Goal: Task Accomplishment & Management: Manage account settings

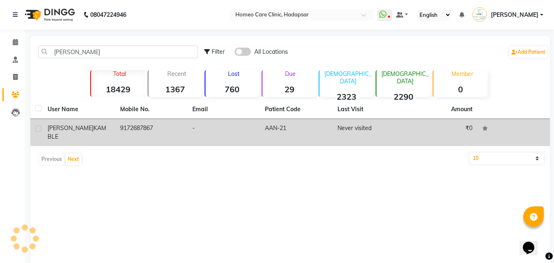
click at [119, 126] on td "9172687867" at bounding box center [151, 132] width 73 height 27
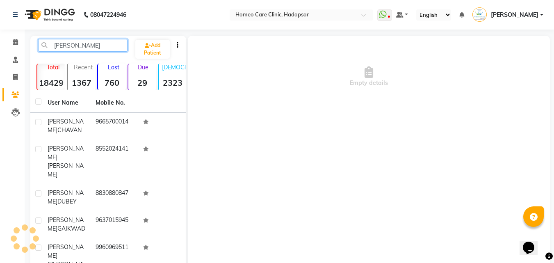
click at [93, 48] on input "[PERSON_NAME]" at bounding box center [82, 45] width 89 height 13
type input "A"
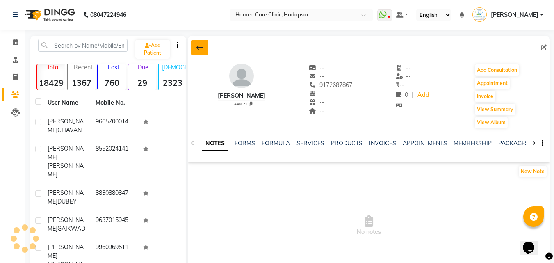
click at [193, 48] on button at bounding box center [199, 48] width 17 height 16
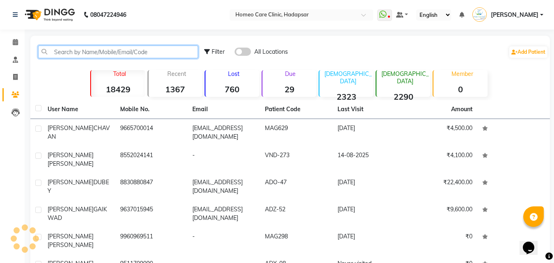
click at [115, 52] on input "text" at bounding box center [118, 51] width 160 height 13
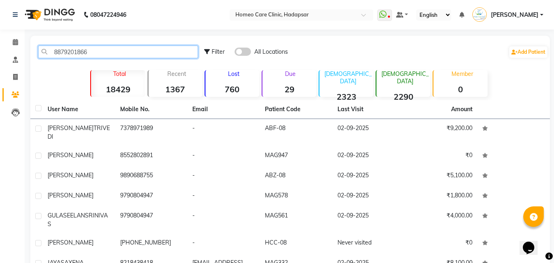
click at [106, 51] on input "8879201866" at bounding box center [118, 51] width 160 height 13
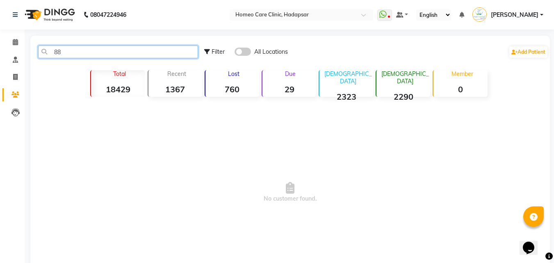
type input "8"
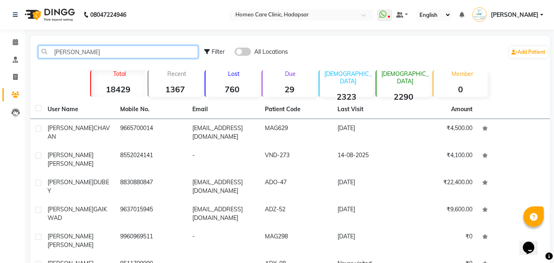
click at [89, 50] on input "[PERSON_NAME]" at bounding box center [118, 51] width 160 height 13
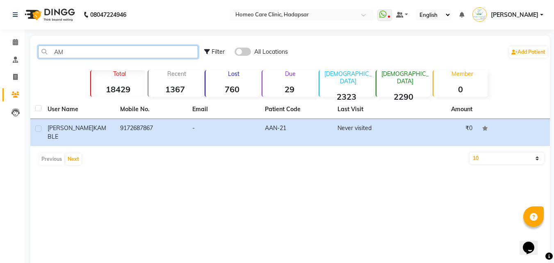
type input "A"
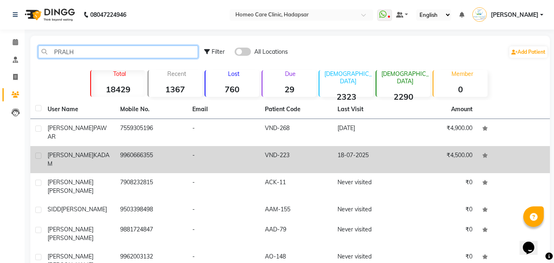
type input "PRALH"
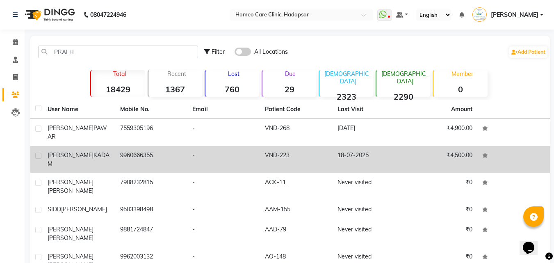
click at [92, 151] on span "KADAM" at bounding box center [79, 159] width 62 height 16
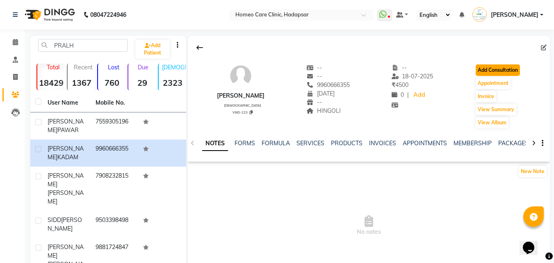
click at [515, 69] on button "Add Consultation" at bounding box center [497, 69] width 44 height 11
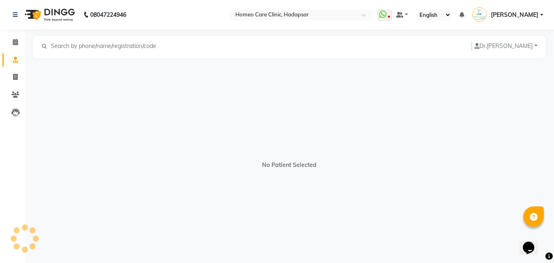
select select "[DEMOGRAPHIC_DATA]"
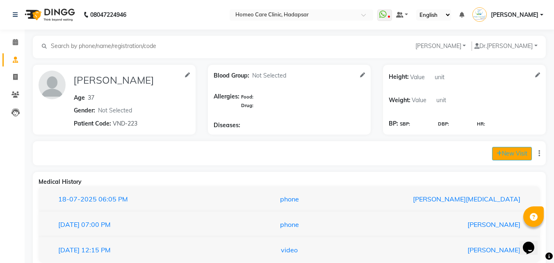
click at [519, 147] on button "New Visit" at bounding box center [512, 154] width 40 height 14
select select "830"
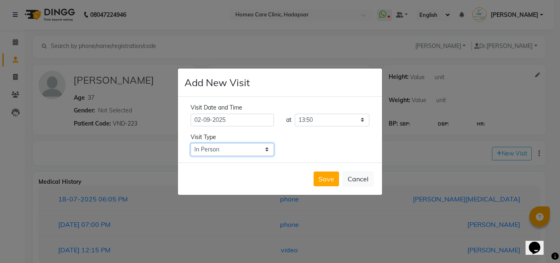
click at [239, 145] on select "Select Type In Person Video Phone Chat" at bounding box center [232, 149] width 83 height 13
select select "phone"
click at [191, 143] on select "Select Type In Person Video Phone Chat" at bounding box center [232, 149] width 83 height 13
click at [323, 177] on button "Save" at bounding box center [325, 178] width 25 height 15
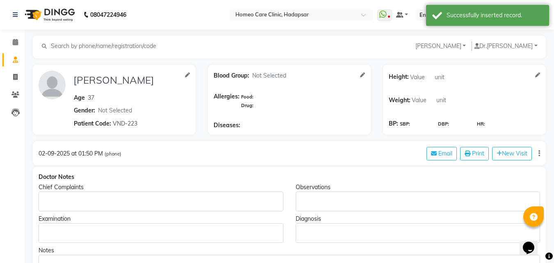
type input "[PERSON_NAME]"
type input "37"
select select "[DEMOGRAPHIC_DATA]"
type input "VND-223"
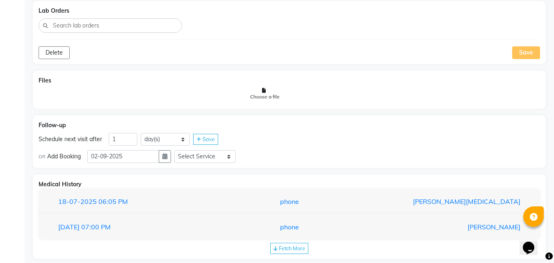
scroll to position [485, 0]
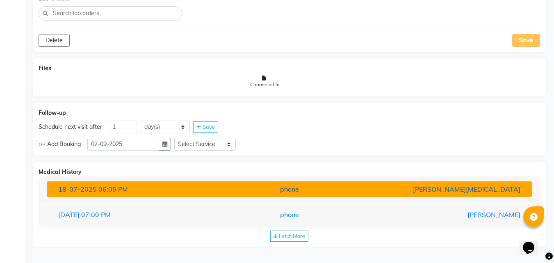
click at [328, 185] on div "phone" at bounding box center [289, 189] width 158 height 10
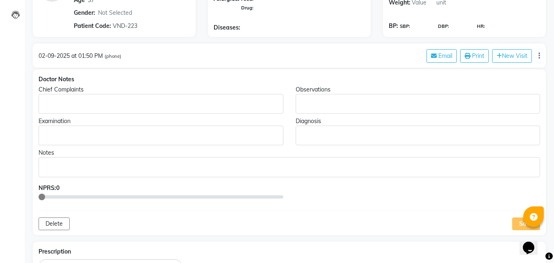
scroll to position [83, 0]
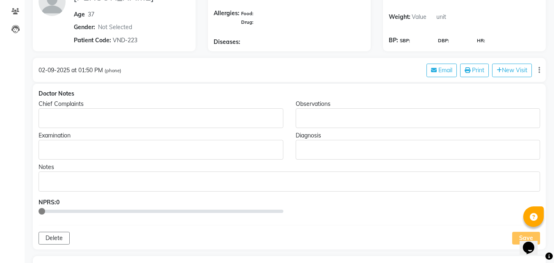
click at [259, 114] on p "Rich Text Editor, main" at bounding box center [160, 118] width 237 height 9
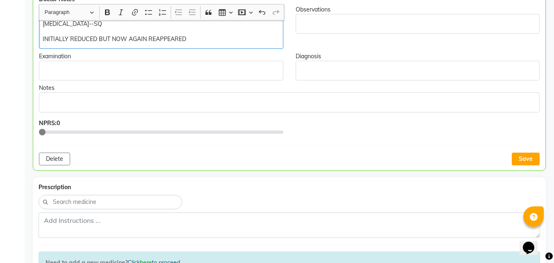
scroll to position [182, 0]
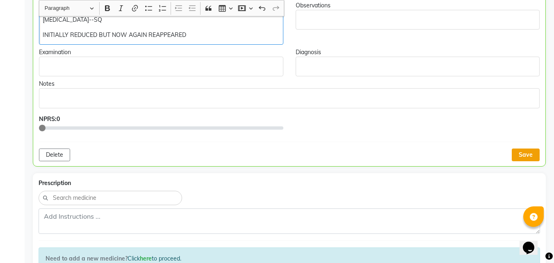
click at [520, 154] on button "Save" at bounding box center [525, 154] width 28 height 13
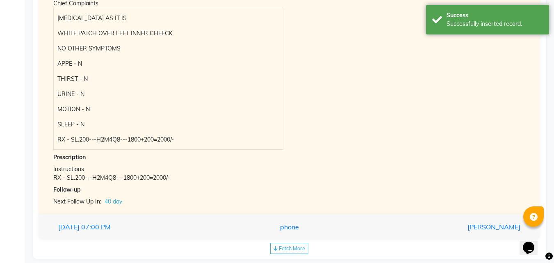
scroll to position [735, 0]
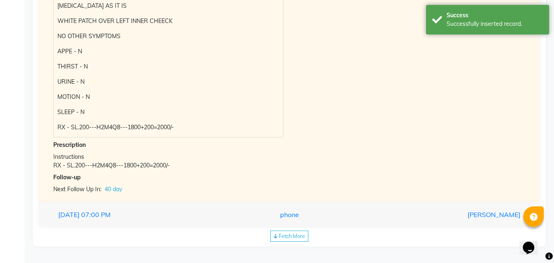
click at [295, 232] on div "Fetch More" at bounding box center [289, 235] width 38 height 11
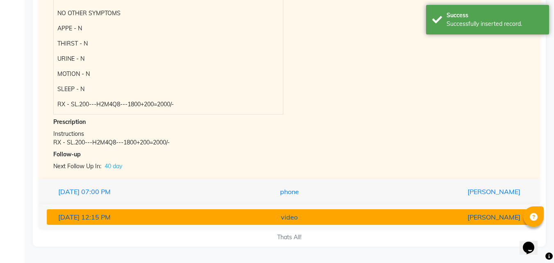
click at [378, 220] on div "[PERSON_NAME]" at bounding box center [447, 217] width 158 height 10
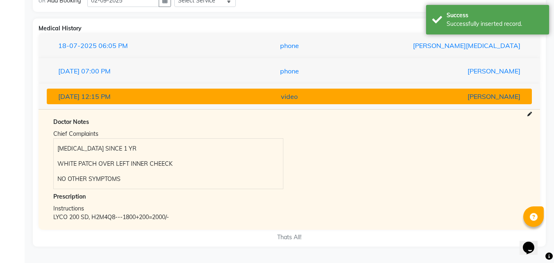
scroll to position [643, 0]
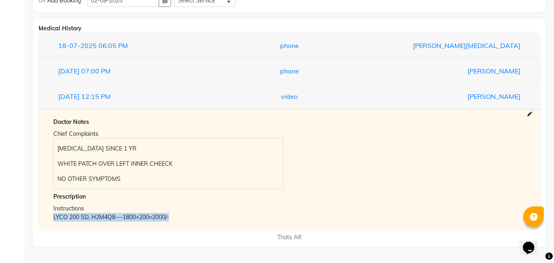
copy div "LYCO 200 SD, H2M4Q8---1800+200=2000/-"
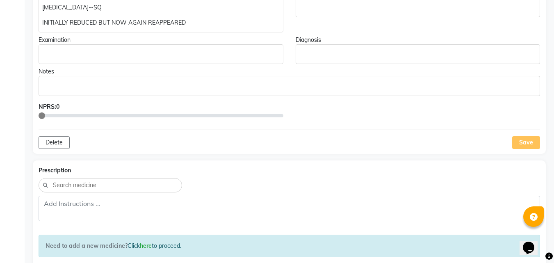
scroll to position [186, 0]
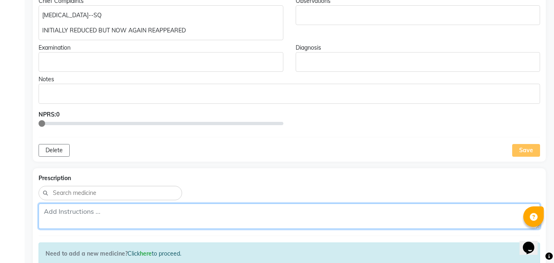
click at [185, 216] on textarea at bounding box center [289, 215] width 501 height 25
paste textarea "LYCO 200 SD, H2M4Q8---1800+200=2000/-"
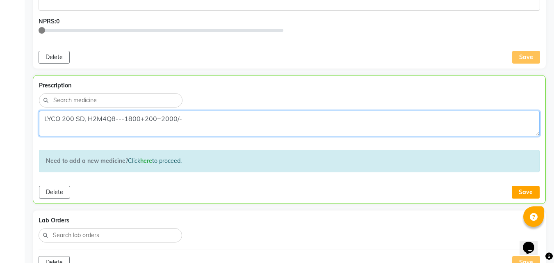
scroll to position [279, 0]
type textarea "LYCO 200 SD, H2M4Q8---1800+200=2000/-"
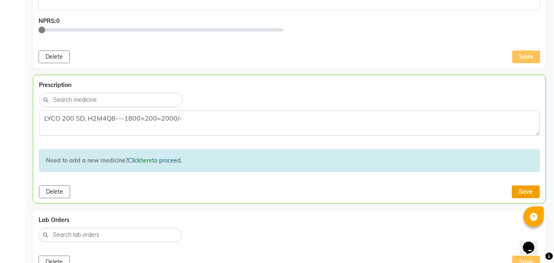
click at [527, 187] on button "Save" at bounding box center [525, 191] width 28 height 13
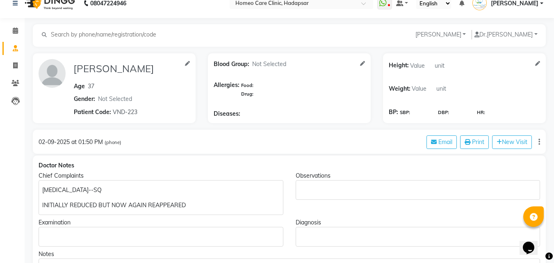
scroll to position [124, 0]
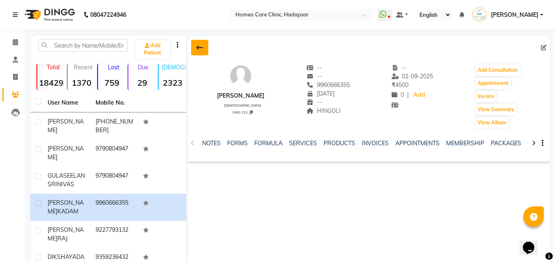
click at [202, 40] on button at bounding box center [199, 48] width 17 height 16
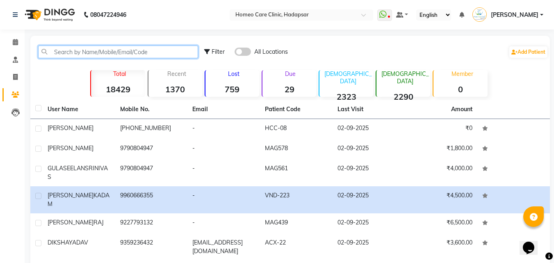
click at [104, 45] on input "text" at bounding box center [118, 51] width 160 height 13
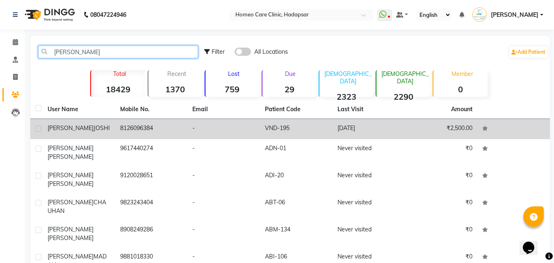
type input "[PERSON_NAME]"
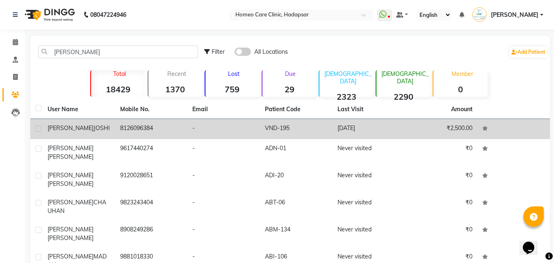
click at [86, 121] on td "[PERSON_NAME]" at bounding box center [79, 129] width 73 height 20
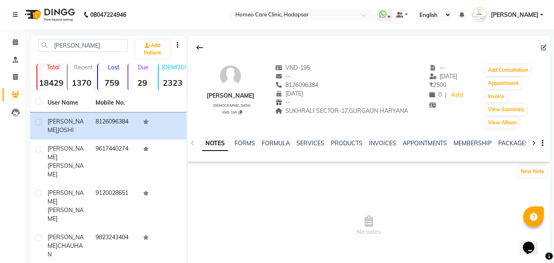
click at [311, 129] on div "VND-195 -- 8126096384 [DATE] -- SUKHRALI SECTOR-17,[GEOGRAPHIC_DATA] HARYANA" at bounding box center [341, 97] width 133 height 66
click at [516, 69] on button "Add Consultation" at bounding box center [508, 69] width 44 height 11
select select "[DEMOGRAPHIC_DATA]"
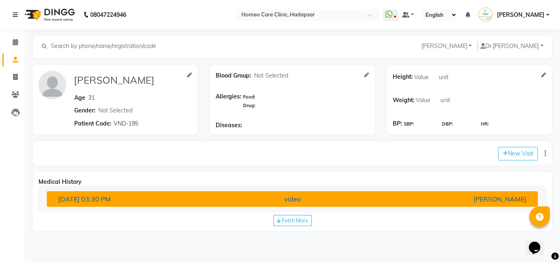
click at [411, 196] on div "[PERSON_NAME]" at bounding box center [452, 199] width 160 height 10
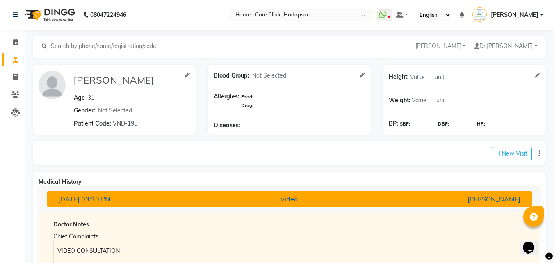
click at [401, 199] on div "[PERSON_NAME]" at bounding box center [447, 199] width 158 height 10
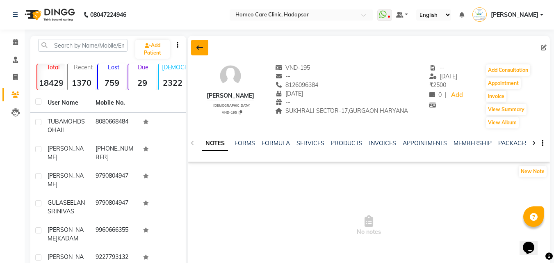
click at [192, 46] on button at bounding box center [199, 48] width 17 height 16
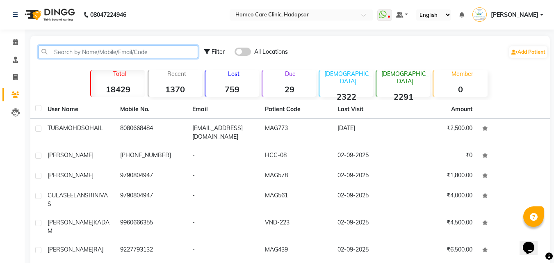
click at [140, 52] on input "text" at bounding box center [118, 51] width 160 height 13
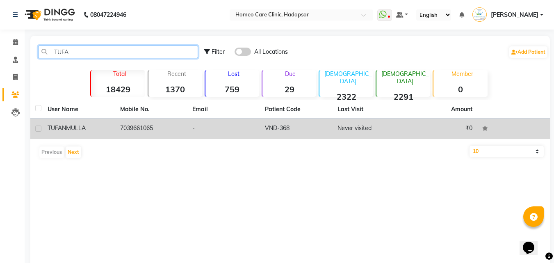
type input "TUFA"
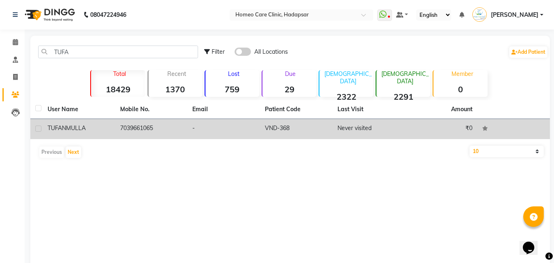
click at [90, 126] on div "[PERSON_NAME]" at bounding box center [79, 128] width 63 height 9
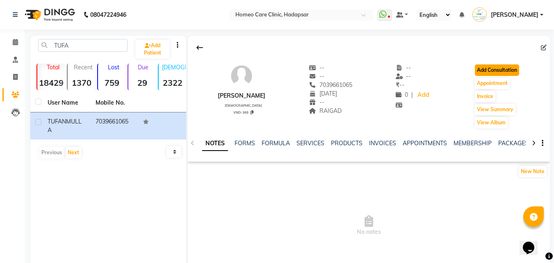
click at [505, 69] on button "Add Consultation" at bounding box center [497, 69] width 44 height 11
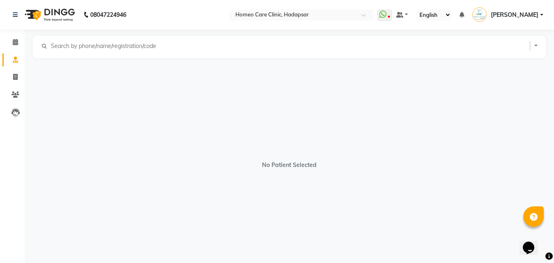
select select "[DEMOGRAPHIC_DATA]"
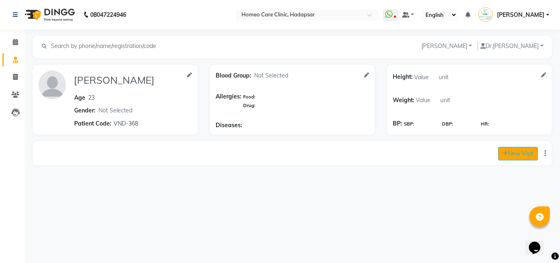
click at [507, 155] on button "New Visit" at bounding box center [518, 154] width 40 height 14
select select "845"
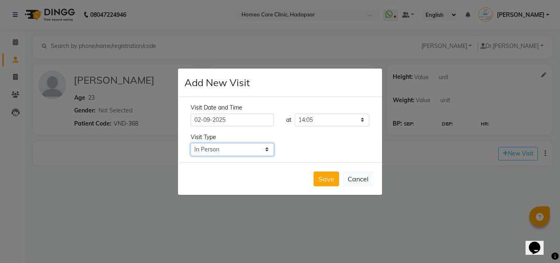
click at [236, 152] on select "Select Type In Person Video Phone Chat" at bounding box center [232, 149] width 83 height 13
click at [191, 143] on select "Select Type In Person Video Phone Chat" at bounding box center [232, 149] width 83 height 13
click at [234, 149] on select "Select Type In Person Video Phone Chat" at bounding box center [232, 149] width 83 height 13
select select "video"
click at [191, 143] on select "Select Type In Person Video Phone Chat" at bounding box center [232, 149] width 83 height 13
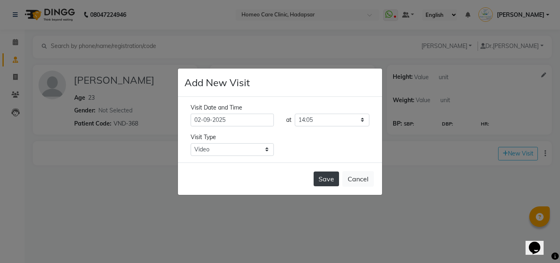
click at [321, 178] on button "Save" at bounding box center [325, 178] width 25 height 15
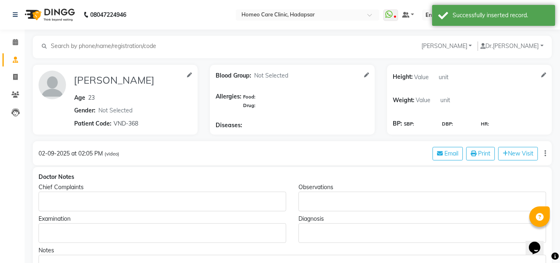
type input "[PERSON_NAME]"
type input "23"
select select "[DEMOGRAPHIC_DATA]"
type input "VND-368"
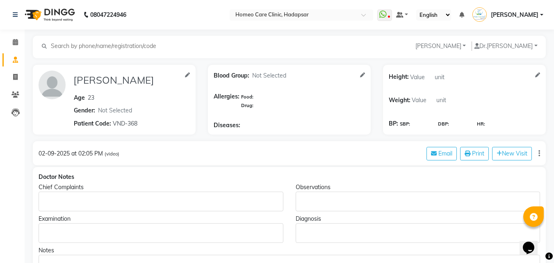
click at [191, 194] on div "Rich Text Editor, main" at bounding box center [161, 201] width 245 height 20
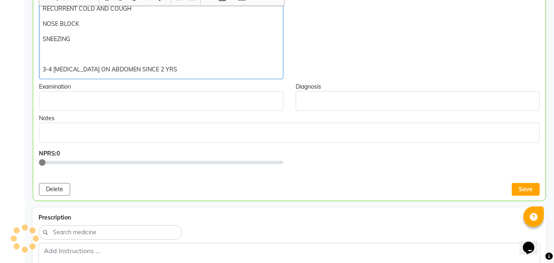
scroll to position [319, 0]
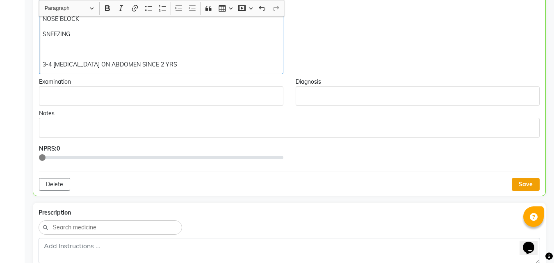
click at [522, 185] on button "Save" at bounding box center [525, 184] width 28 height 13
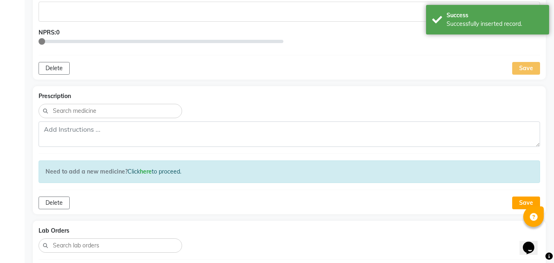
scroll to position [435, 0]
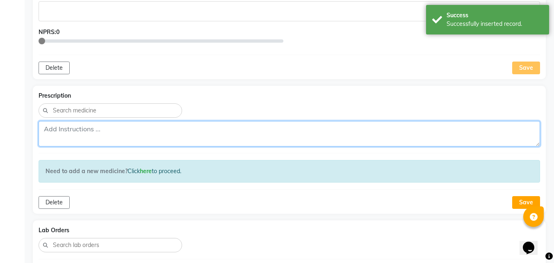
click at [377, 131] on textarea at bounding box center [289, 133] width 501 height 25
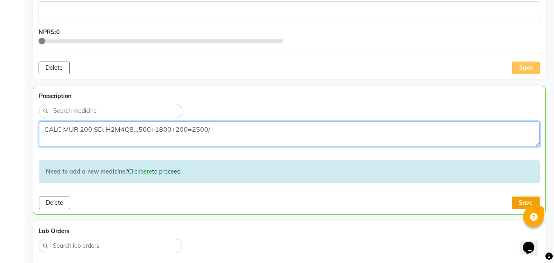
type textarea "CALC MUR 200 SD, H2M4Q8...500+1800+200=2500/-"
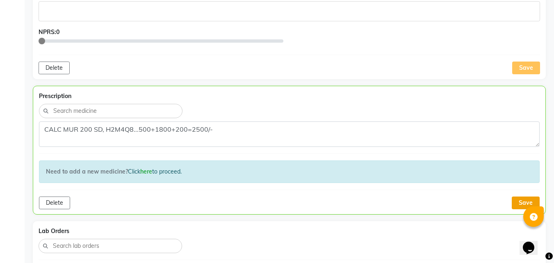
click at [522, 200] on button "Save" at bounding box center [525, 202] width 28 height 13
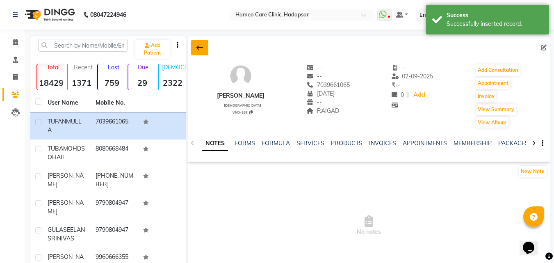
click at [202, 49] on icon at bounding box center [199, 47] width 7 height 7
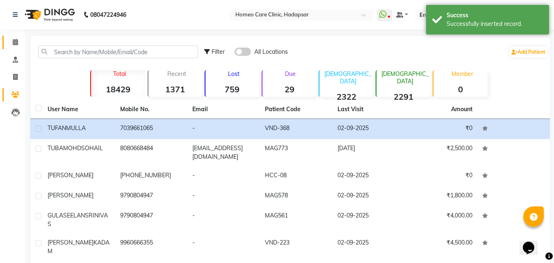
click at [16, 43] on icon at bounding box center [15, 42] width 5 height 6
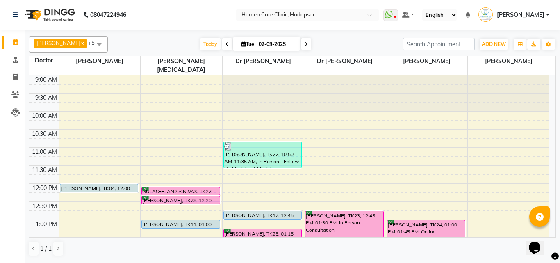
click at [432, 223] on div "[PERSON_NAME], TK24, 01:00 PM-01:45 PM, Online - Consultation" at bounding box center [426, 233] width 78 height 26
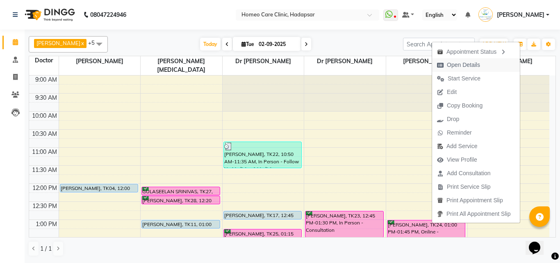
click at [486, 66] on button "Open Details" at bounding box center [476, 65] width 88 height 14
select select "6"
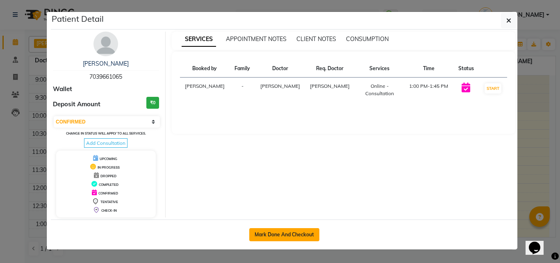
click at [295, 232] on button "Mark Done And Checkout" at bounding box center [284, 234] width 70 height 13
select select "service"
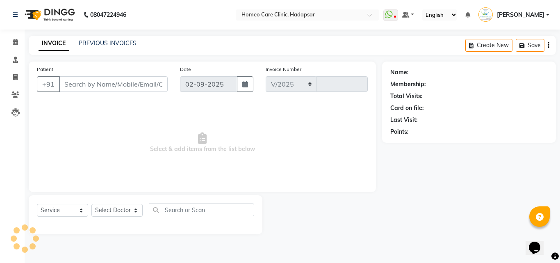
select select "7485"
type input "2954"
type input "7039661065"
select select "70882"
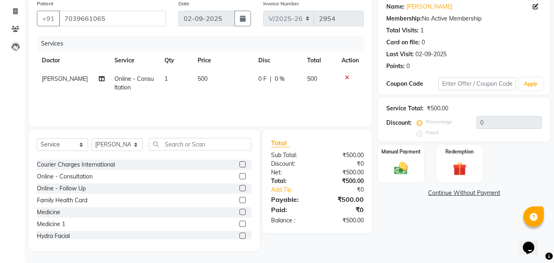
scroll to position [47, 0]
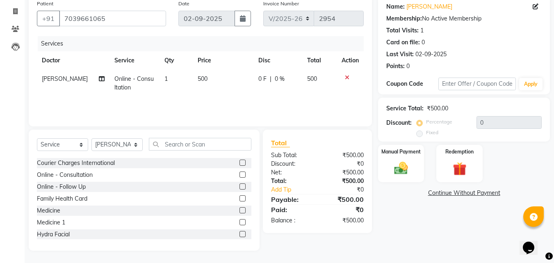
click at [239, 210] on label at bounding box center [242, 210] width 6 height 6
click at [239, 210] on input "checkbox" at bounding box center [241, 210] width 5 height 5
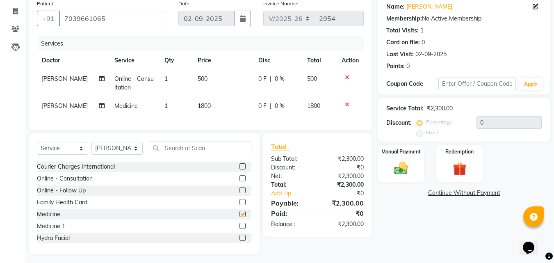
checkbox input "false"
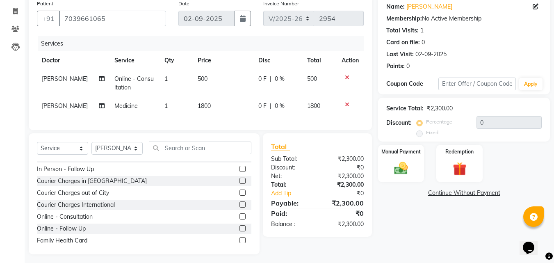
scroll to position [1, 0]
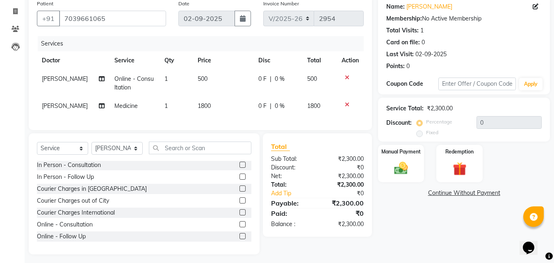
click at [239, 203] on label at bounding box center [242, 200] width 6 height 6
click at [239, 203] on input "checkbox" at bounding box center [241, 200] width 5 height 5
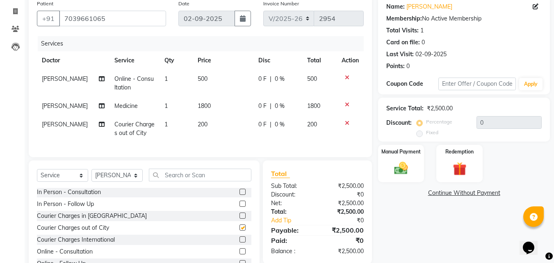
checkbox input "false"
click at [409, 164] on img at bounding box center [400, 168] width 23 height 16
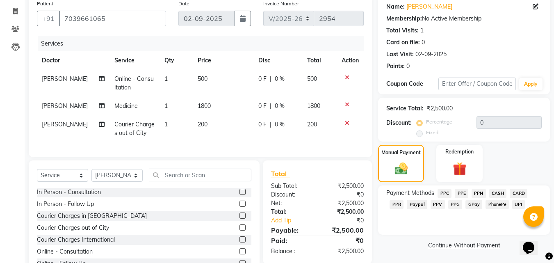
click at [396, 202] on span "PPR" at bounding box center [396, 204] width 14 height 9
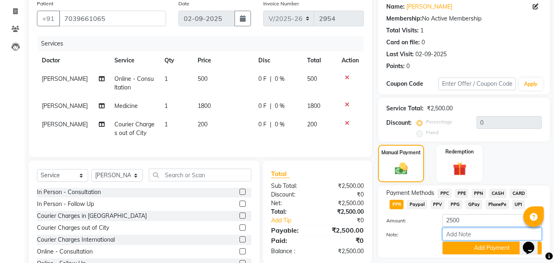
click at [456, 232] on input "Note:" at bounding box center [491, 233] width 99 height 13
type input "PPR"
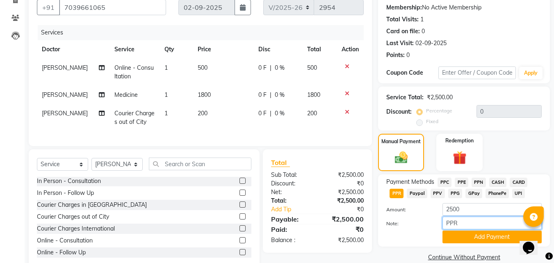
scroll to position [102, 0]
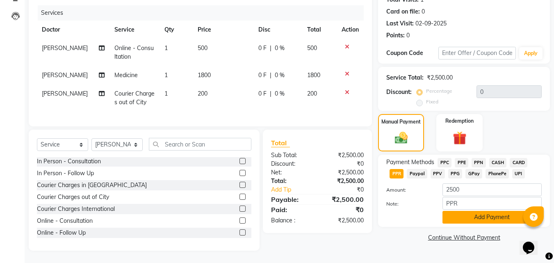
click at [490, 212] on button "Add Payment" at bounding box center [491, 217] width 99 height 13
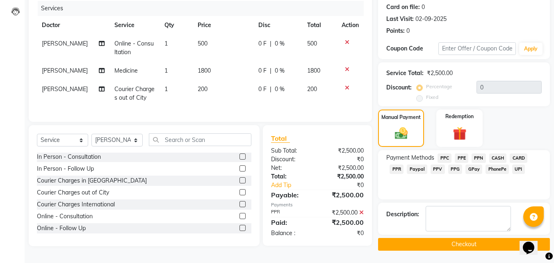
click at [474, 239] on button "Checkout" at bounding box center [464, 244] width 172 height 13
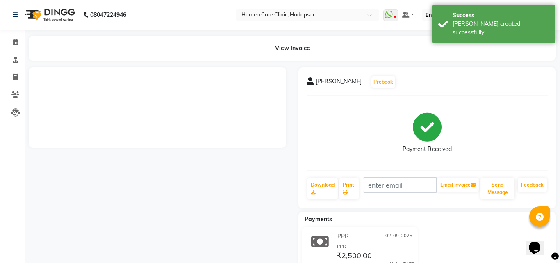
select select "service"
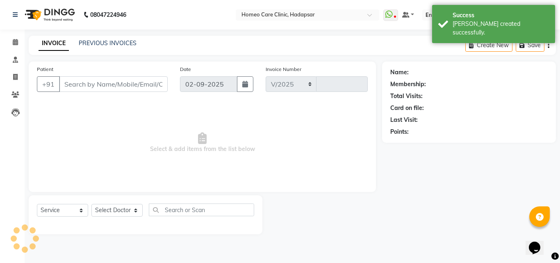
select select "7485"
type input "2955"
type input "7039661065"
select select "70882"
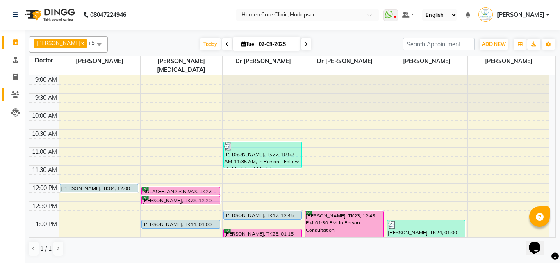
click at [14, 100] on link "Patients" at bounding box center [12, 95] width 20 height 14
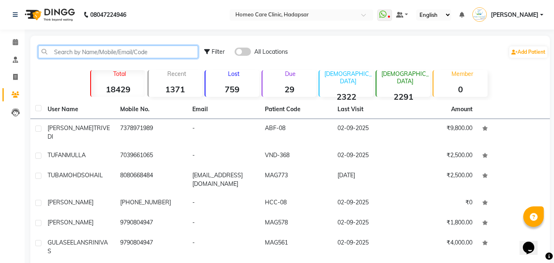
click at [107, 49] on input "text" at bounding box center [118, 51] width 160 height 13
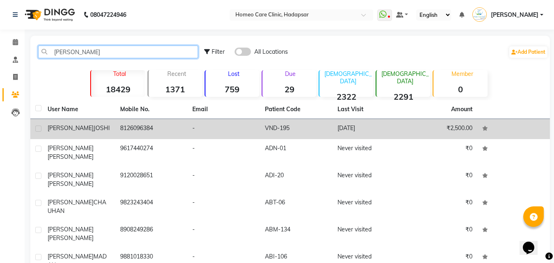
type input "[PERSON_NAME]"
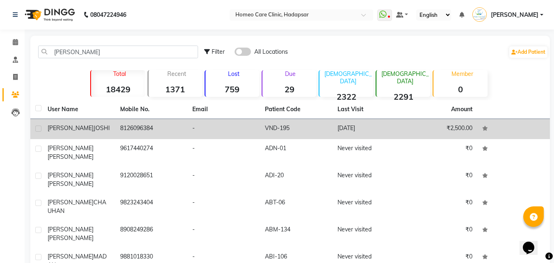
click at [79, 122] on td "[PERSON_NAME]" at bounding box center [79, 129] width 73 height 20
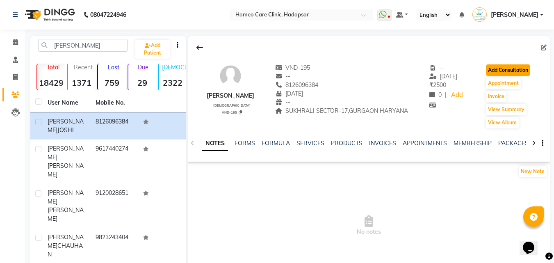
click at [510, 69] on button "Add Consultation" at bounding box center [508, 69] width 44 height 11
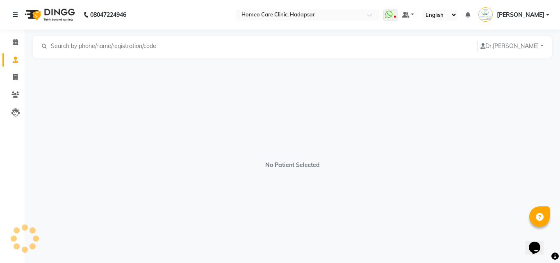
select select "[DEMOGRAPHIC_DATA]"
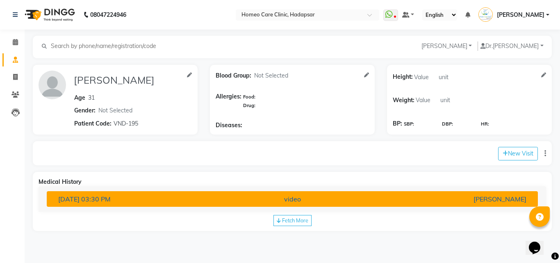
click at [332, 198] on div "video" at bounding box center [292, 199] width 160 height 10
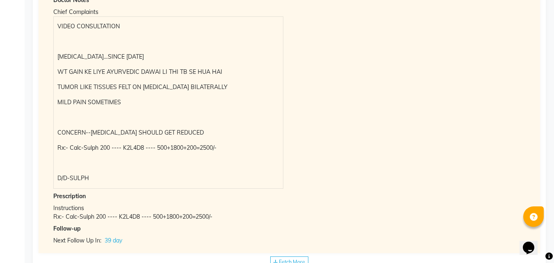
scroll to position [224, 0]
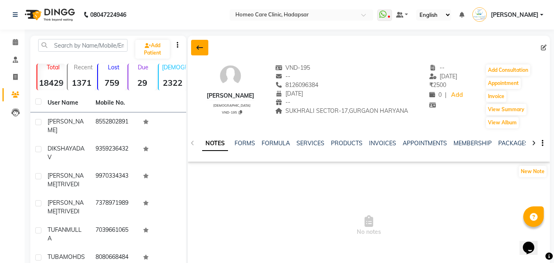
click at [205, 44] on button at bounding box center [199, 48] width 17 height 16
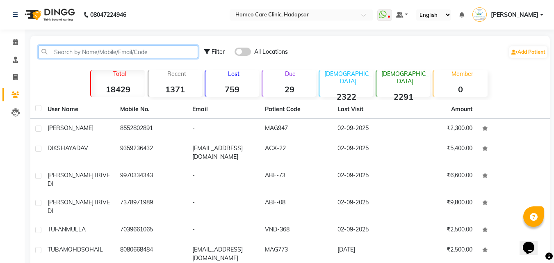
click at [94, 50] on input "text" at bounding box center [118, 51] width 160 height 13
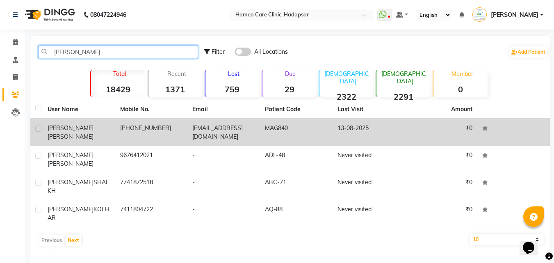
type input "[PERSON_NAME]"
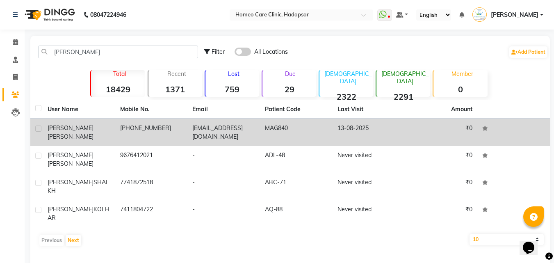
click at [73, 133] on td "[PERSON_NAME]" at bounding box center [79, 132] width 73 height 27
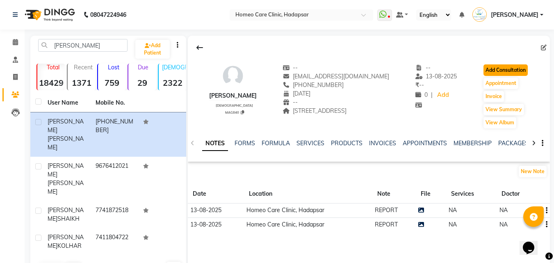
click at [501, 66] on button "Add Consultation" at bounding box center [505, 69] width 44 height 11
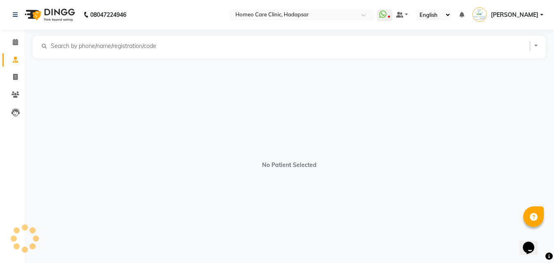
select select "[DEMOGRAPHIC_DATA]"
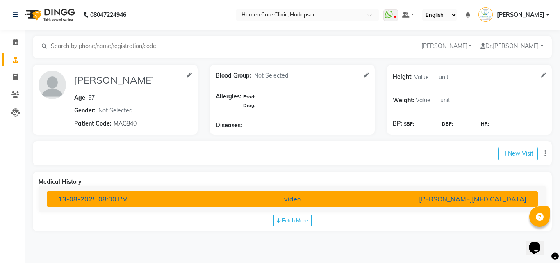
click at [393, 197] on div "[PERSON_NAME][MEDICAL_DATA]" at bounding box center [452, 199] width 160 height 10
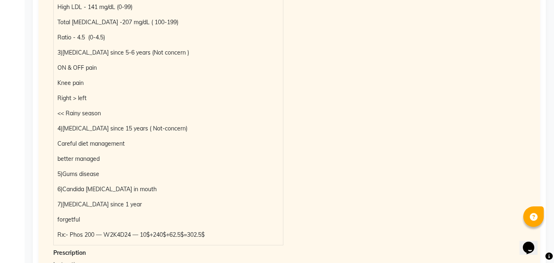
scroll to position [532, 0]
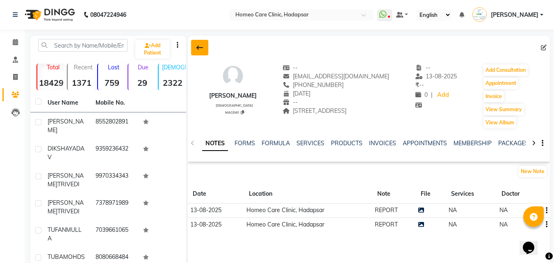
click at [200, 47] on icon at bounding box center [199, 47] width 7 height 7
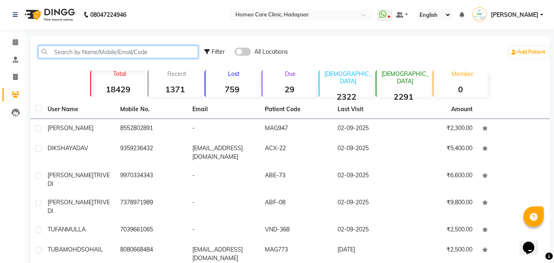
click at [104, 50] on input "text" at bounding box center [118, 51] width 160 height 13
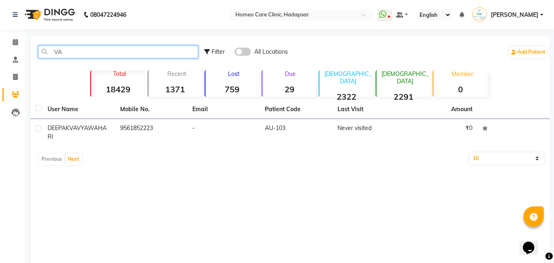
type input "V"
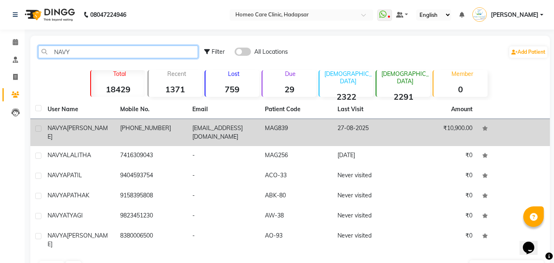
type input "NAVY"
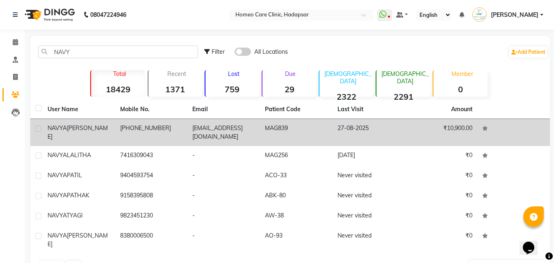
click at [86, 126] on span "[PERSON_NAME]" at bounding box center [78, 132] width 60 height 16
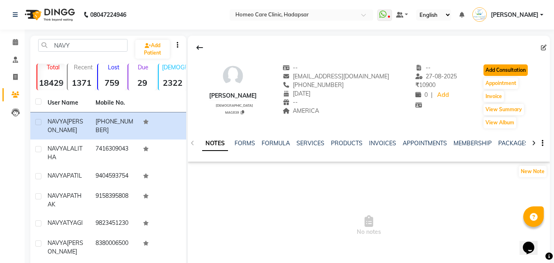
click at [513, 68] on button "Add Consultation" at bounding box center [505, 69] width 44 height 11
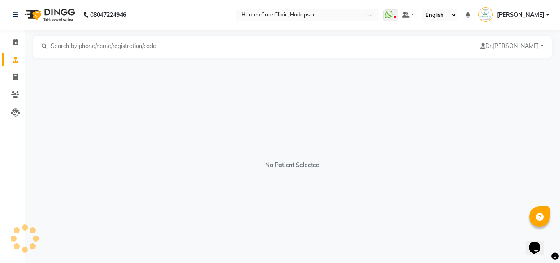
select select "[DEMOGRAPHIC_DATA]"
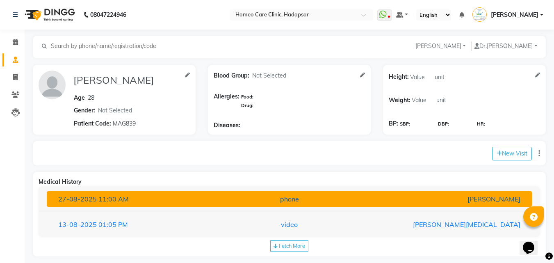
click at [263, 203] on div "phone" at bounding box center [289, 199] width 158 height 10
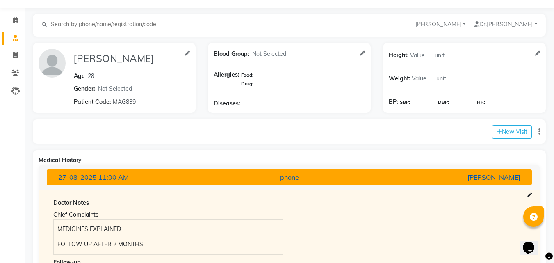
scroll to position [107, 0]
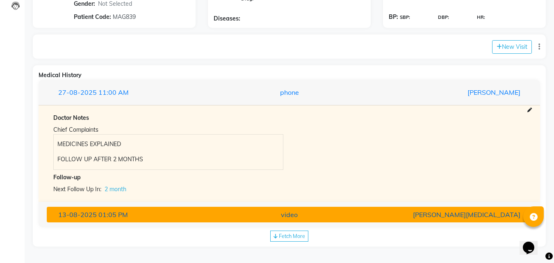
click at [260, 217] on div "video" at bounding box center [289, 214] width 158 height 10
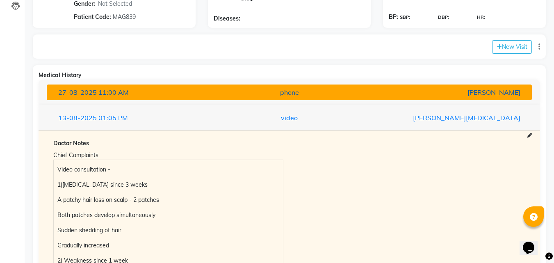
click at [357, 91] on div "phone" at bounding box center [289, 92] width 158 height 10
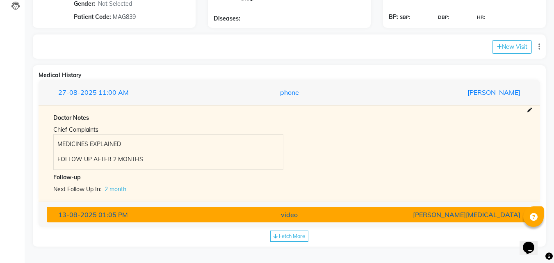
click at [254, 222] on button "[DATE] 01:05 PM video [PERSON_NAME][MEDICAL_DATA]" at bounding box center [289, 215] width 485 height 16
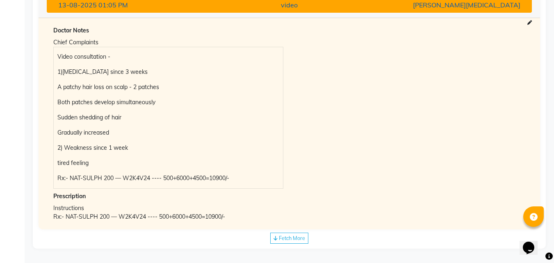
scroll to position [221, 0]
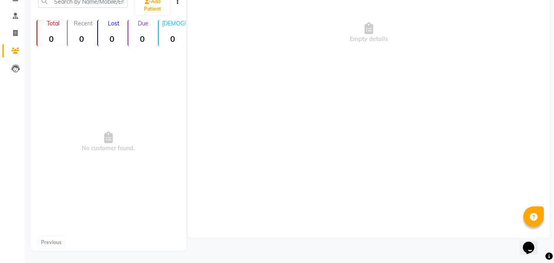
scroll to position [9, 0]
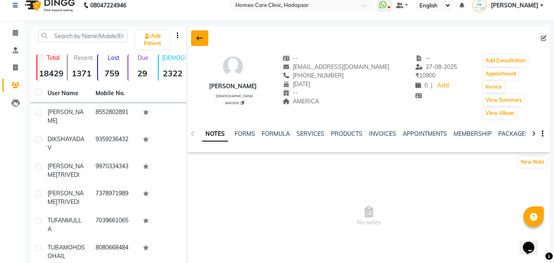
click at [202, 41] on icon at bounding box center [199, 38] width 7 height 7
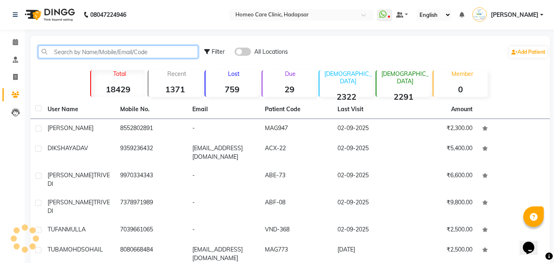
click at [104, 50] on input "text" at bounding box center [118, 51] width 160 height 13
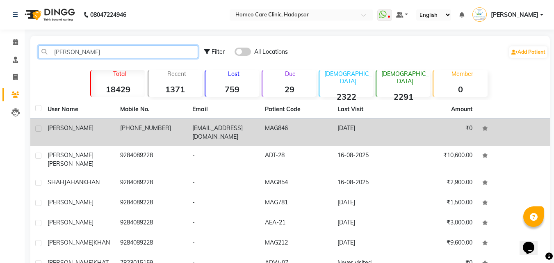
type input "[PERSON_NAME]"
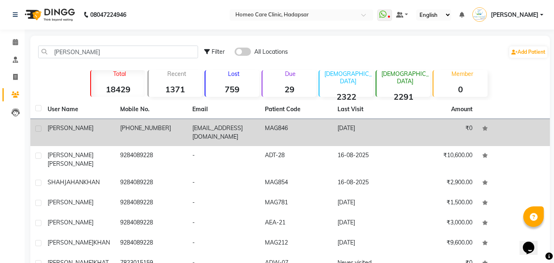
click at [57, 132] on div "[PERSON_NAME]" at bounding box center [79, 128] width 63 height 9
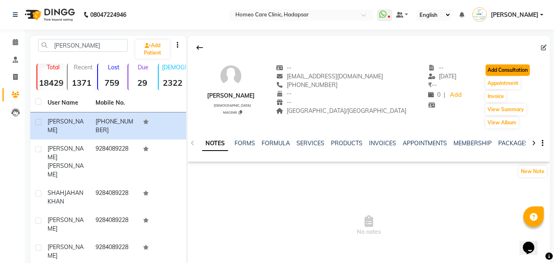
click at [516, 68] on button "Add Consultation" at bounding box center [507, 69] width 44 height 11
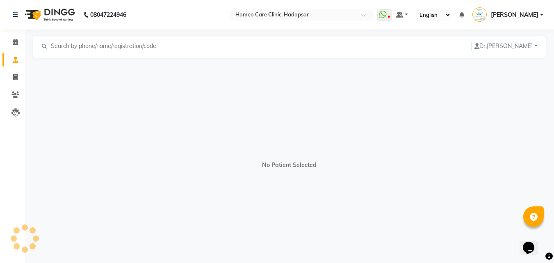
select select "[DEMOGRAPHIC_DATA]"
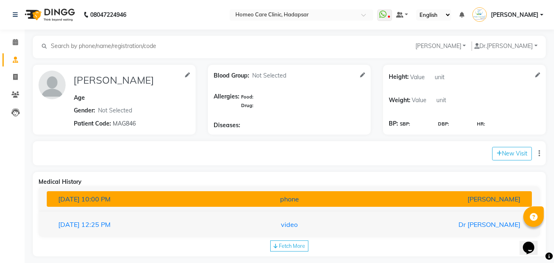
click at [293, 197] on div "phone" at bounding box center [289, 199] width 158 height 10
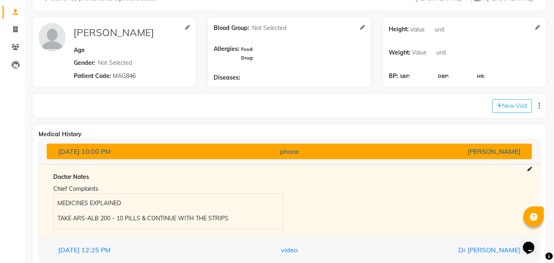
scroll to position [83, 0]
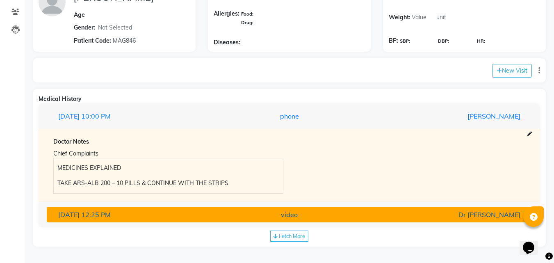
click at [253, 214] on div "video" at bounding box center [289, 214] width 158 height 10
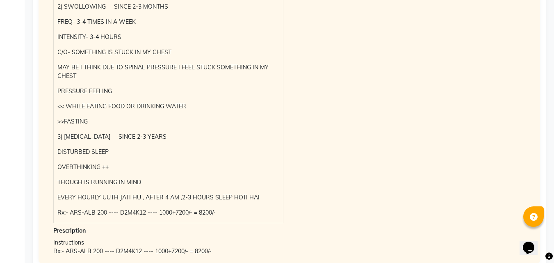
scroll to position [488, 0]
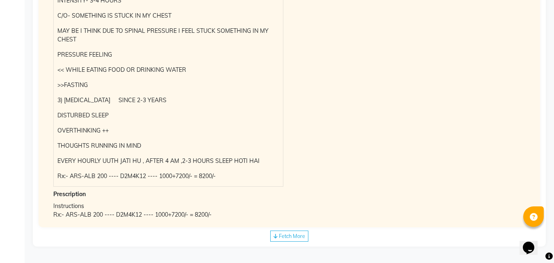
click at [393, 197] on div "Prescription" at bounding box center [289, 194] width 472 height 9
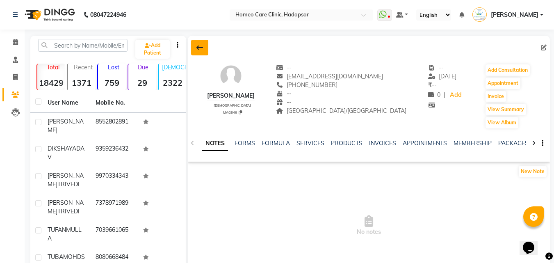
click at [201, 44] on icon at bounding box center [199, 47] width 7 height 7
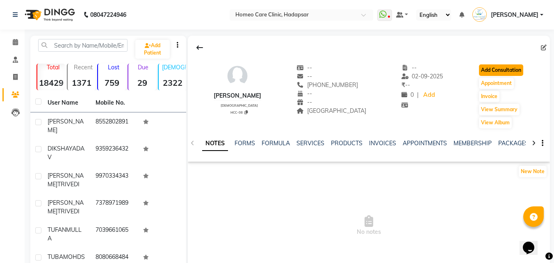
click at [488, 69] on button "Add Consultation" at bounding box center [501, 69] width 44 height 11
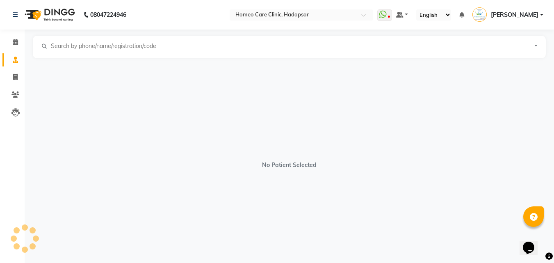
select select "[DEMOGRAPHIC_DATA]"
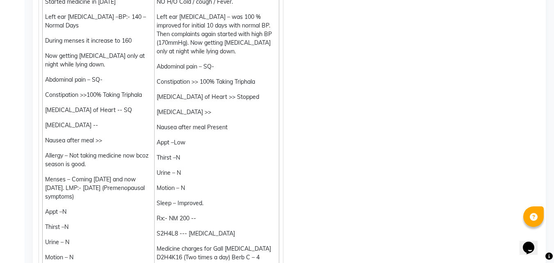
scroll to position [2144, 0]
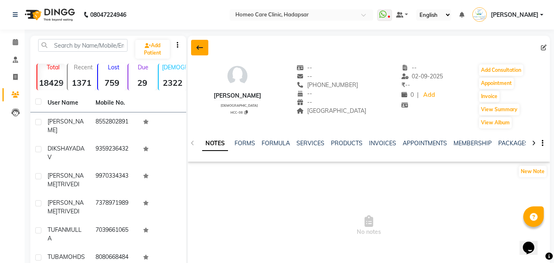
click at [200, 50] on icon at bounding box center [199, 47] width 7 height 7
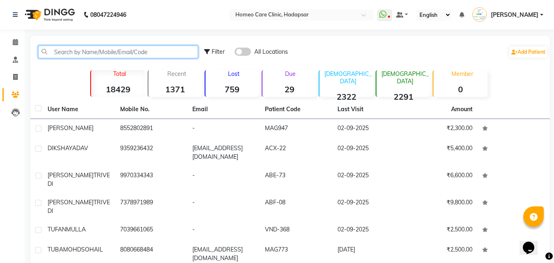
click at [136, 51] on input "text" at bounding box center [118, 51] width 160 height 13
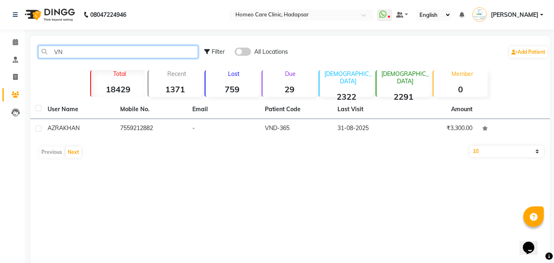
type input "V"
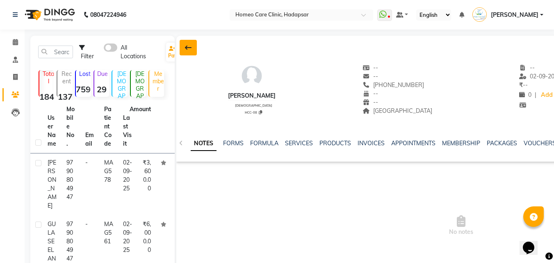
click at [196, 50] on button at bounding box center [187, 48] width 17 height 16
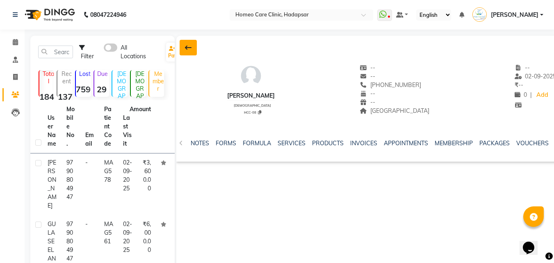
click at [182, 46] on button at bounding box center [187, 48] width 17 height 16
